Goal: Transaction & Acquisition: Purchase product/service

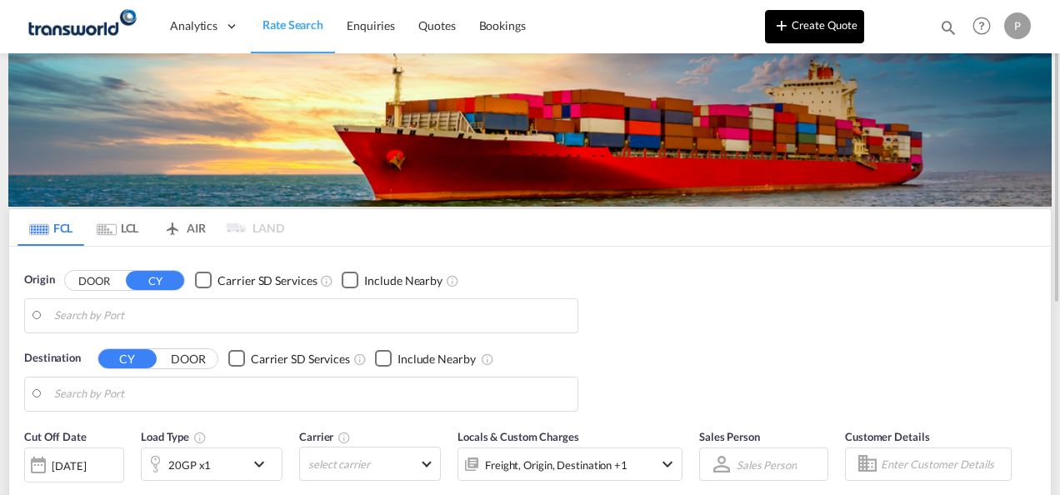
click at [815, 27] on button "Create Quote" at bounding box center [814, 26] width 99 height 33
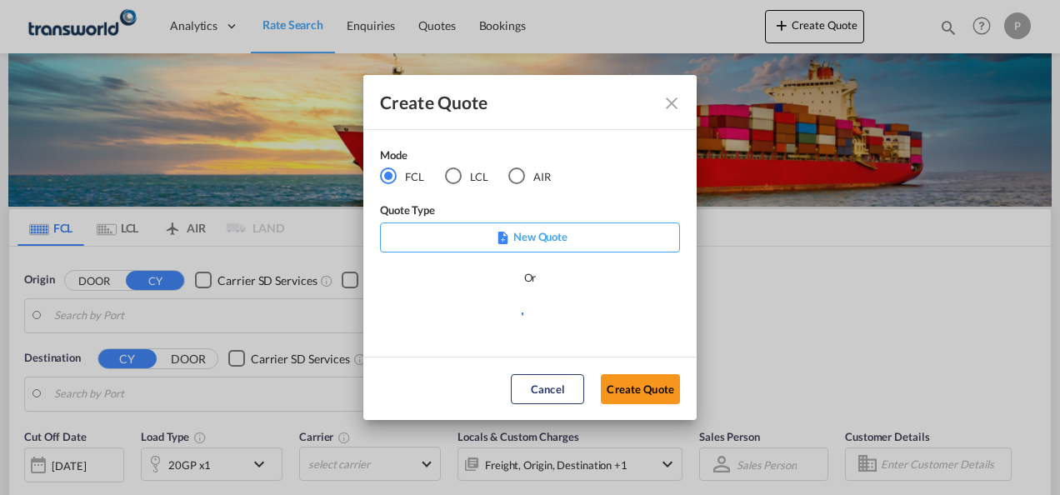
click at [521, 177] on div "AIR" at bounding box center [516, 175] width 17 height 17
click at [651, 386] on button "Create Quote" at bounding box center [640, 389] width 79 height 30
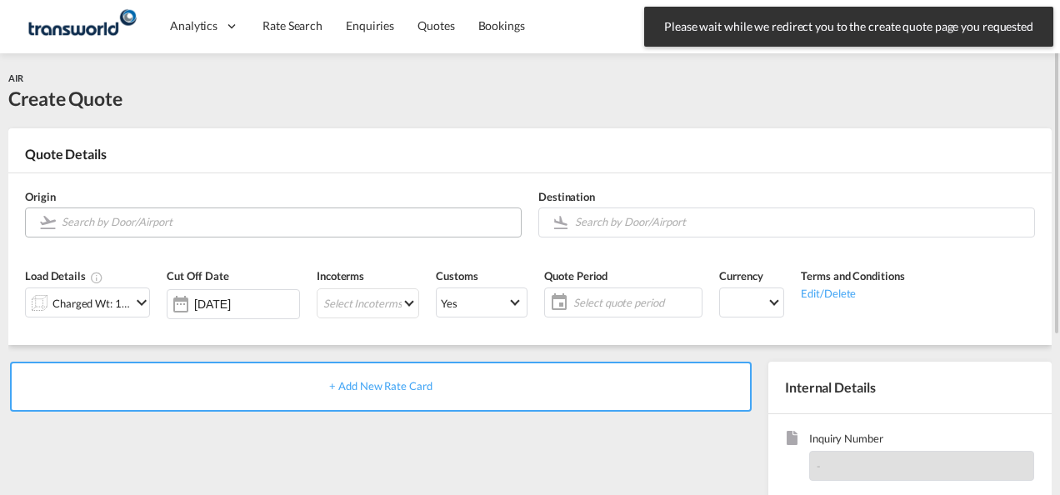
click at [144, 224] on input "Search by Door/Airport" at bounding box center [287, 221] width 451 height 29
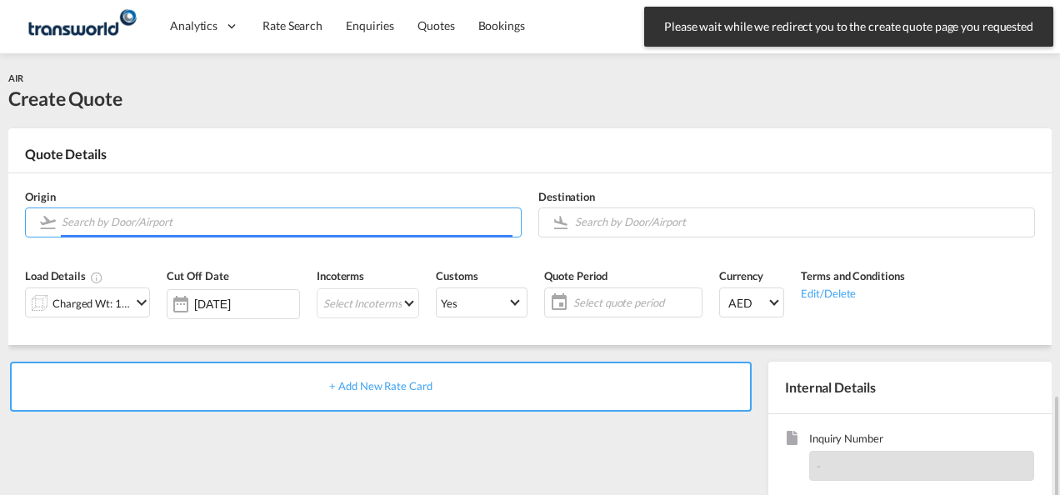
scroll to position [235, 0]
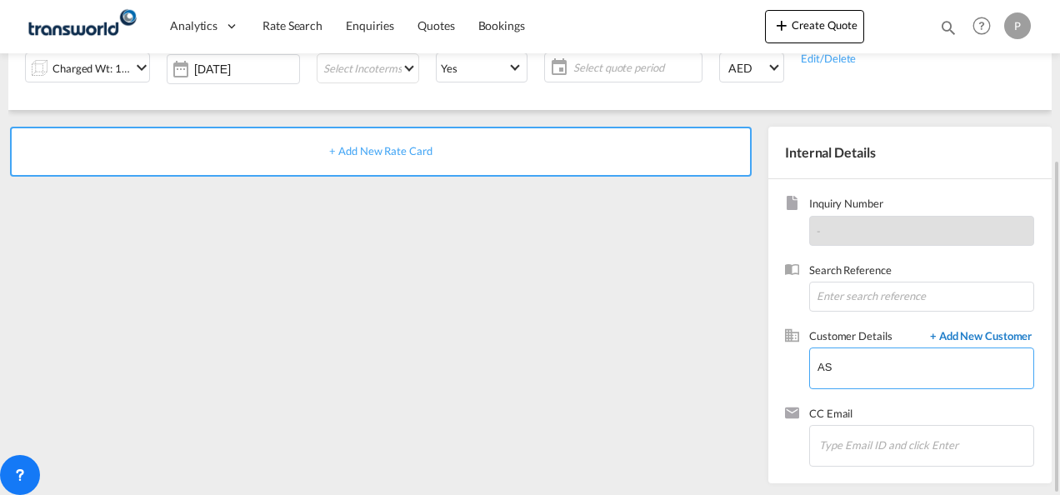
type input "AS"
click at [981, 333] on span "+ Add New Customer" at bounding box center [977, 337] width 112 height 19
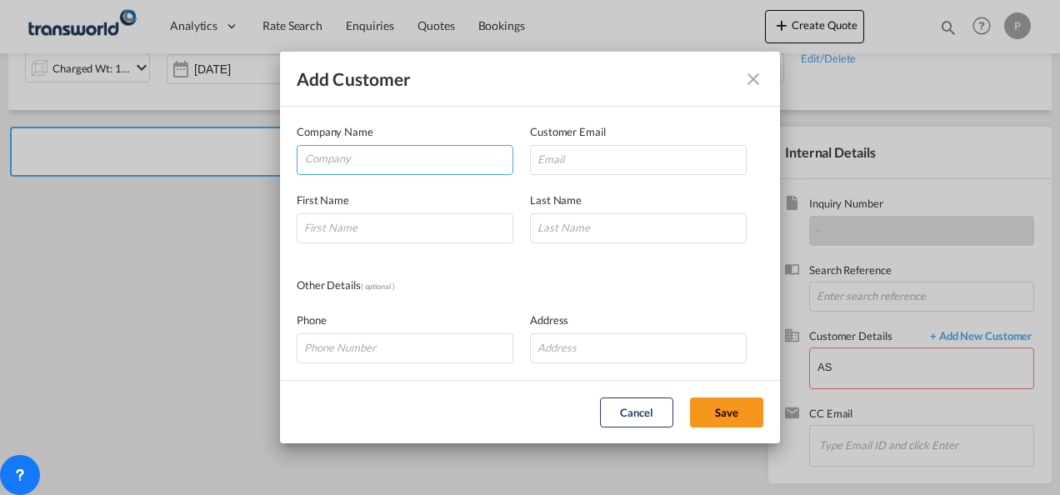
click at [344, 157] on input "Company" at bounding box center [408, 158] width 207 height 25
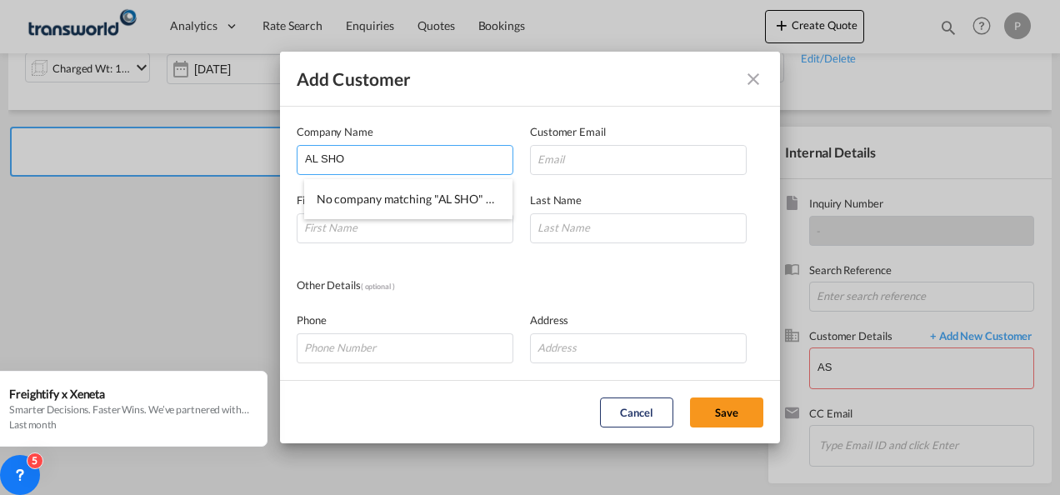
type input "AL SHO"
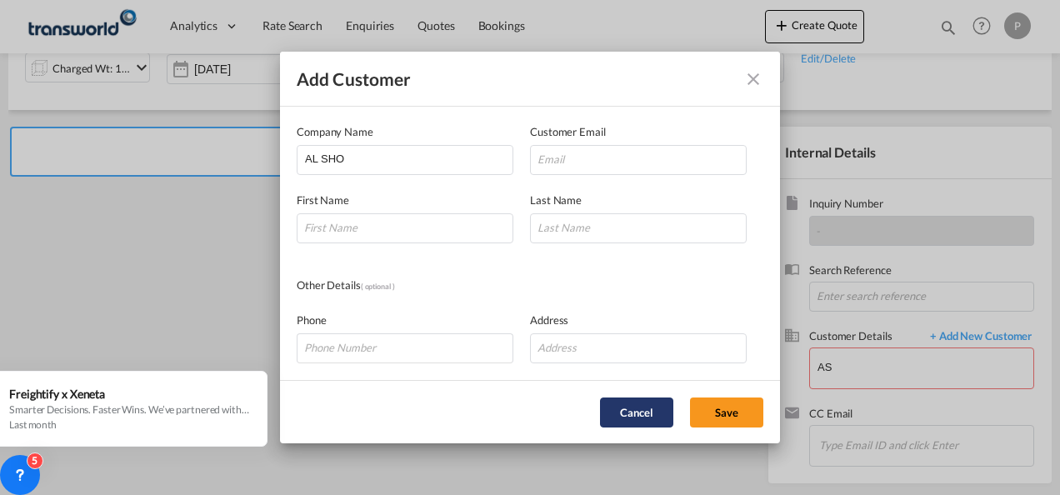
click at [638, 419] on button "Cancel" at bounding box center [636, 412] width 73 height 30
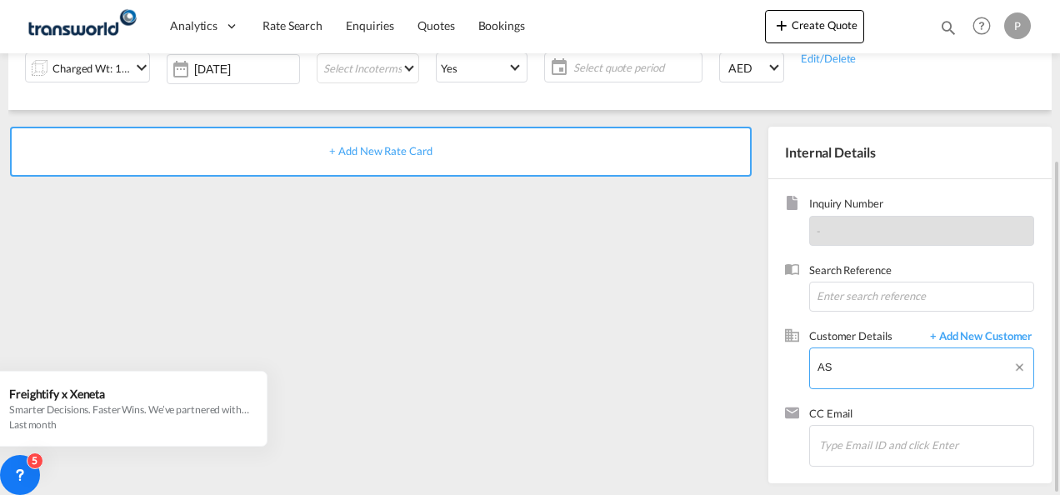
click at [891, 363] on input "AS" at bounding box center [925, 366] width 216 height 37
click at [961, 332] on span "+ Add New Customer" at bounding box center [977, 337] width 112 height 19
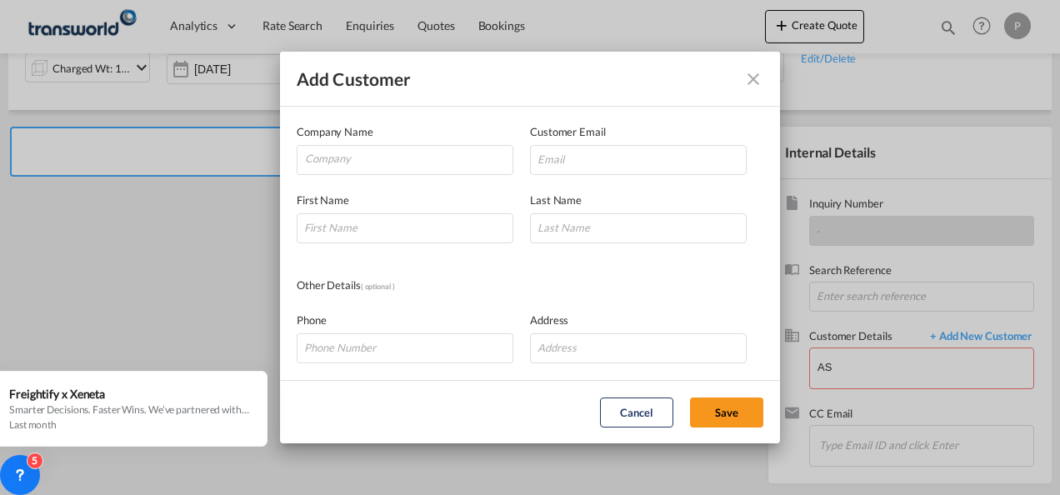
click at [885, 364] on div "Add Customer Company Name Customer Email First Name Last Name Other Details ( o…" at bounding box center [530, 247] width 1060 height 495
click at [728, 407] on button "Save" at bounding box center [726, 412] width 73 height 30
drag, startPoint x: 757, startPoint y: 80, endPoint x: 808, endPoint y: 167, distance: 101.2
click at [756, 80] on md-icon "icon-close" at bounding box center [753, 79] width 20 height 20
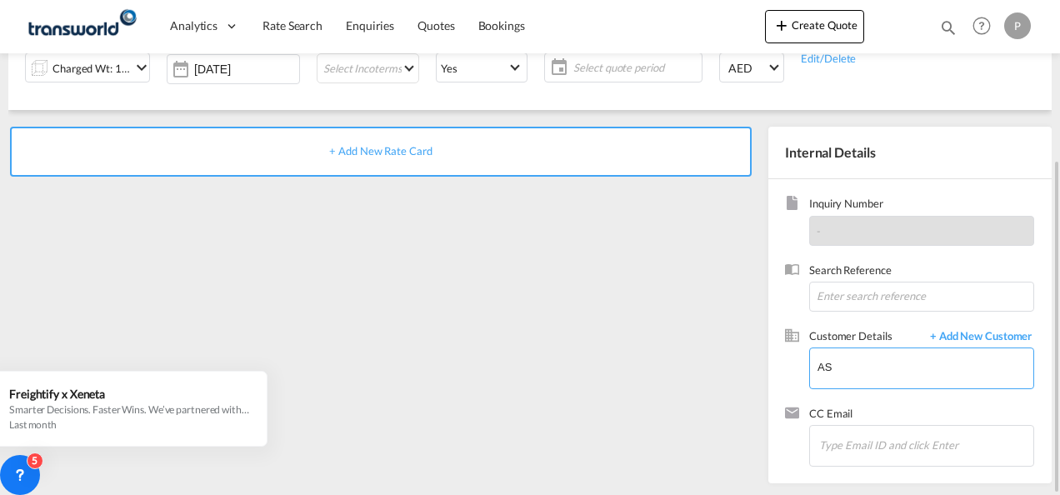
drag, startPoint x: 855, startPoint y: 363, endPoint x: 499, endPoint y: 324, distance: 357.9
click at [499, 324] on div "+ Add New Rate Card Internal Details Inquiry Number - Search Reference Customer…" at bounding box center [529, 296] width 1043 height 373
click at [973, 337] on span "+ Add New Customer" at bounding box center [977, 337] width 112 height 19
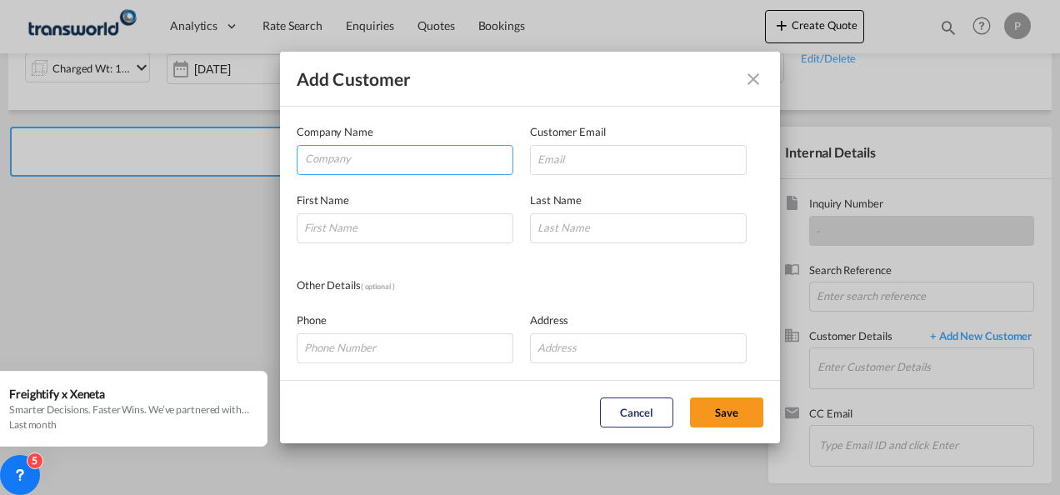
click at [365, 161] on input "Company" at bounding box center [408, 158] width 207 height 25
type input "AL SHO"
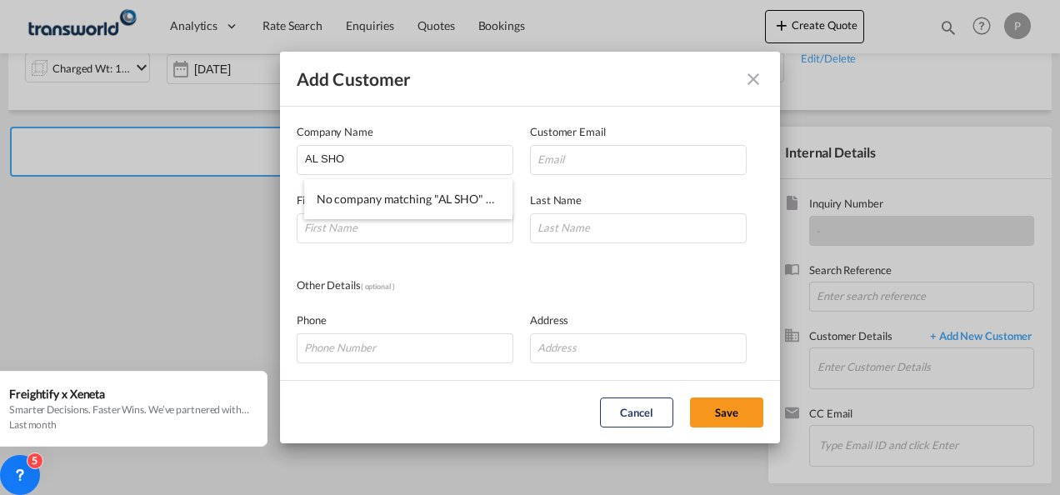
click at [754, 80] on md-icon "icon-close" at bounding box center [753, 79] width 20 height 20
